Goal: Ask a question: Seek information or help from site administrators or community

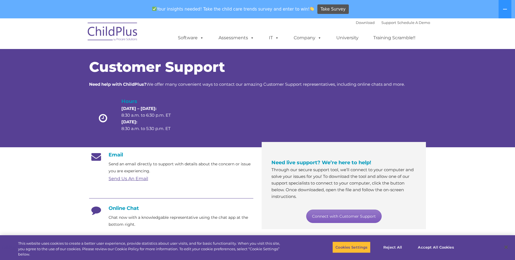
click at [347, 217] on link "Connect with Customer Support" at bounding box center [343, 215] width 75 height 13
click at [311, 215] on link "Connect with Customer Support" at bounding box center [343, 215] width 75 height 13
click at [340, 216] on link "Connect with Customer Support" at bounding box center [343, 215] width 75 height 13
click at [357, 248] on button "Cookies Settings" at bounding box center [351, 247] width 38 height 12
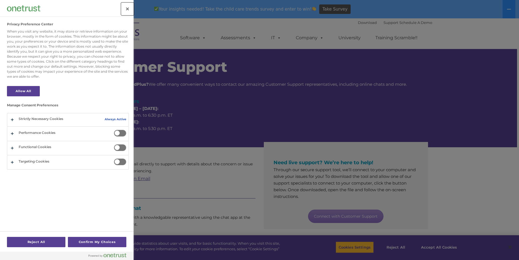
click at [129, 7] on button "Close" at bounding box center [127, 9] width 12 height 12
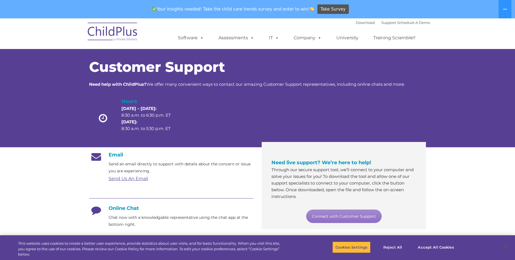
drag, startPoint x: 517, startPoint y: 0, endPoint x: 382, endPoint y: 67, distance: 150.5
click at [382, 67] on h1 "Customer Support" at bounding box center [257, 67] width 337 height 14
drag, startPoint x: 370, startPoint y: 66, endPoint x: 392, endPoint y: 55, distance: 25.3
click at [370, 66] on h1 "Customer Support" at bounding box center [257, 67] width 337 height 14
drag, startPoint x: 495, startPoint y: 83, endPoint x: 494, endPoint y: 79, distance: 3.7
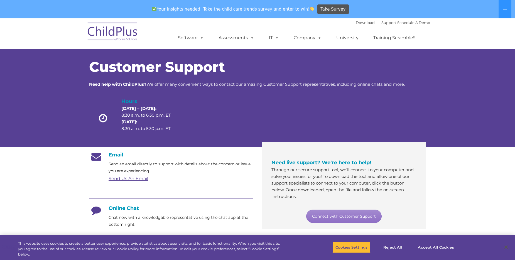
click at [495, 82] on div "Customer Support Need help with ChildPlus? We offer many convenient ways to con…" at bounding box center [257, 92] width 515 height 109
